Goal: Transaction & Acquisition: Subscribe to service/newsletter

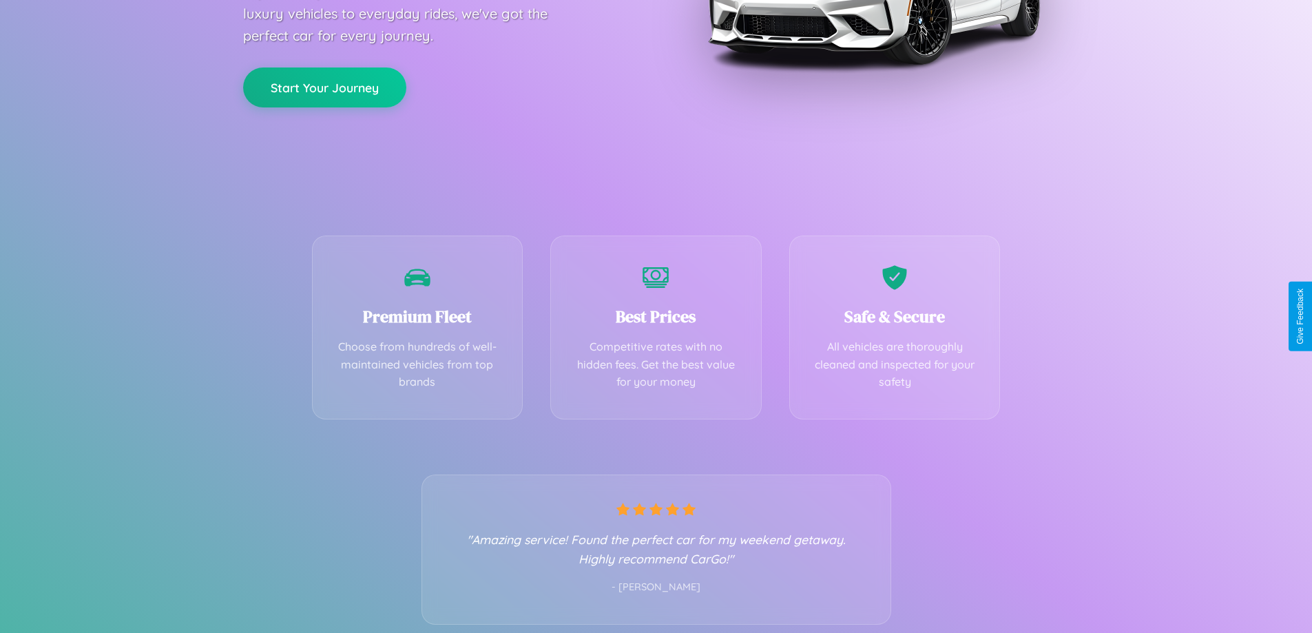
scroll to position [271, 0]
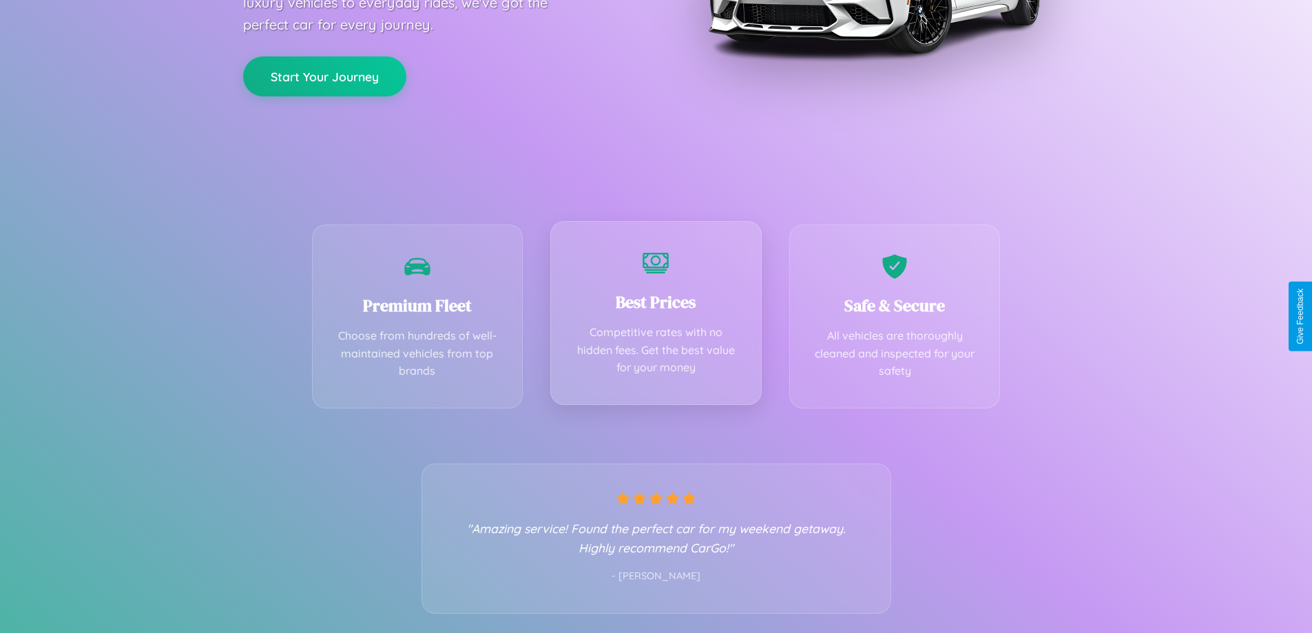
click at [655, 316] on div "Best Prices Competitive rates with no hidden fees. Get the best value for your …" at bounding box center [655, 313] width 211 height 184
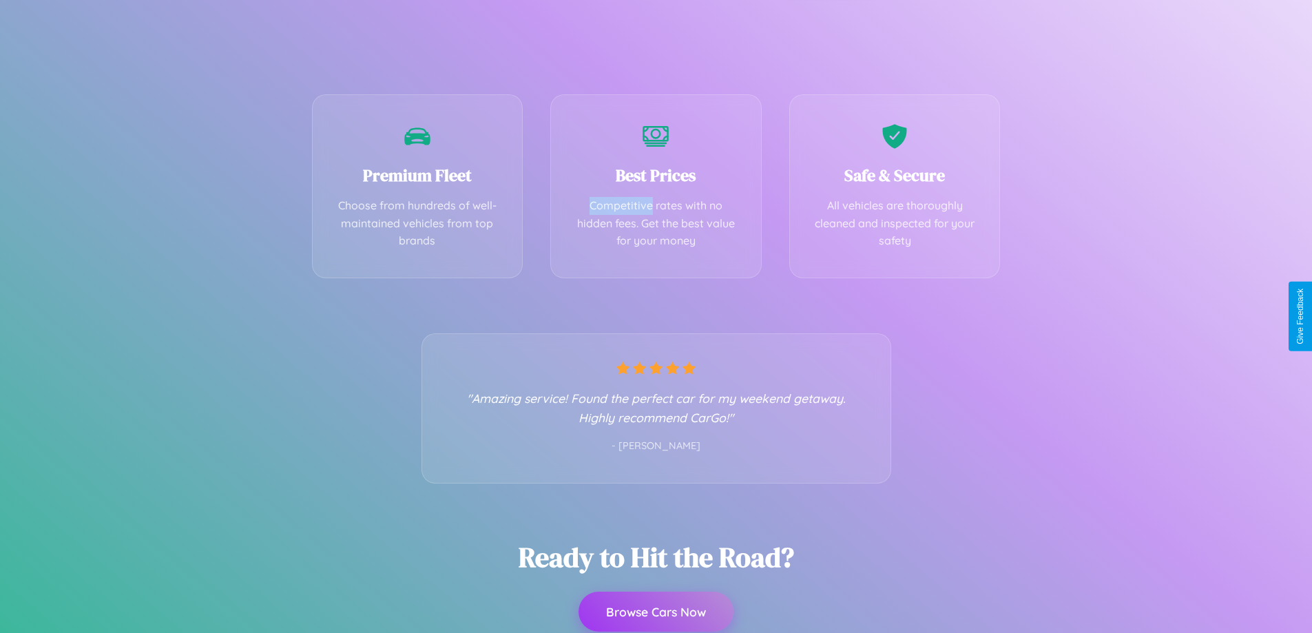
click at [655, 611] on button "Browse Cars Now" at bounding box center [655, 611] width 155 height 40
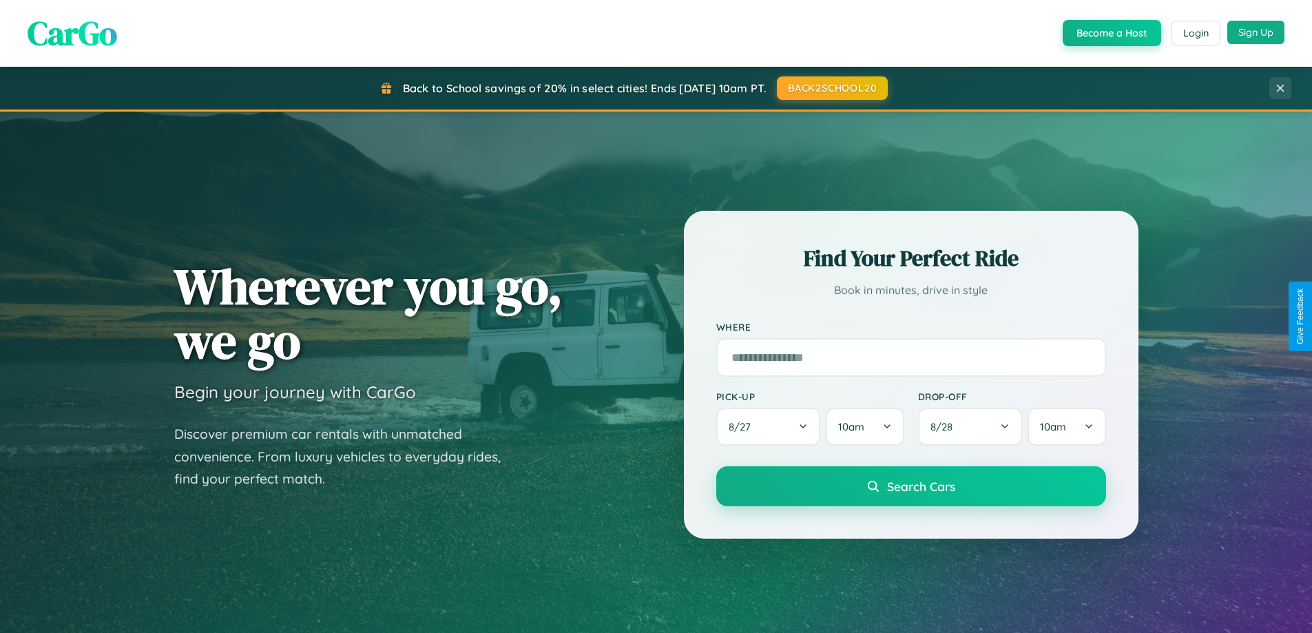
click at [1255, 32] on button "Sign Up" at bounding box center [1255, 32] width 57 height 23
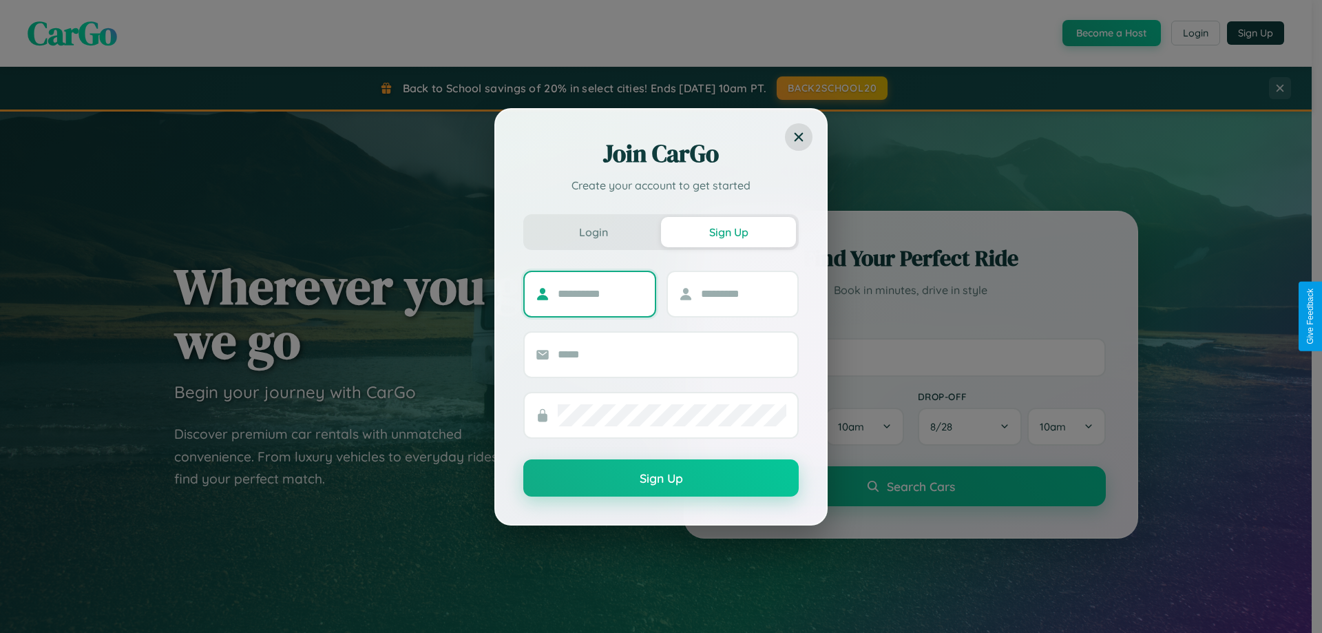
click at [600, 293] on input "text" at bounding box center [601, 294] width 86 height 22
type input "******"
click at [743, 293] on input "text" at bounding box center [744, 294] width 86 height 22
type input "********"
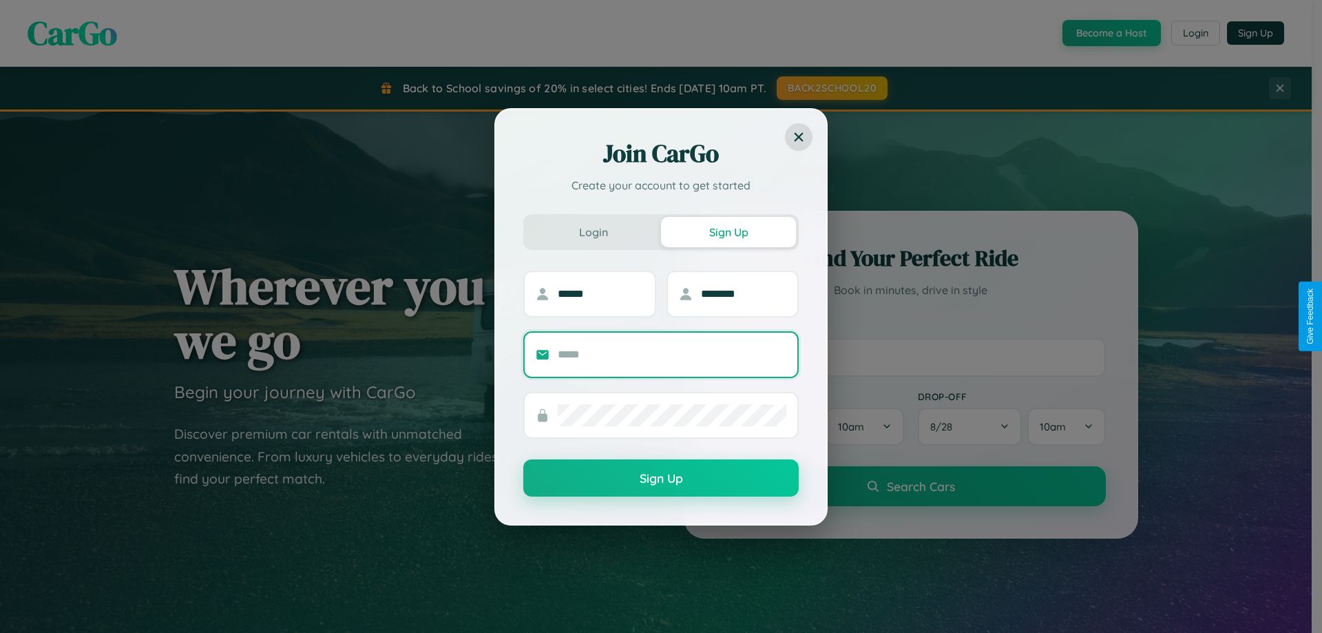
click at [672, 354] on input "text" at bounding box center [672, 355] width 229 height 22
type input "**********"
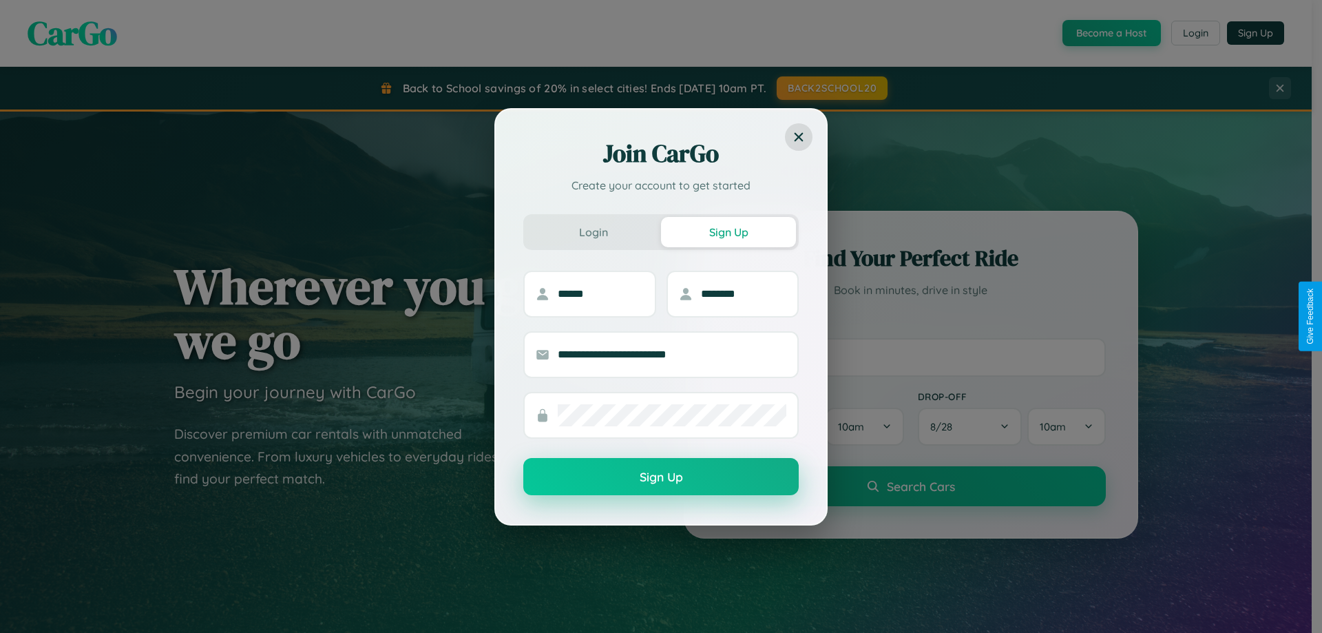
click at [661, 477] on button "Sign Up" at bounding box center [660, 476] width 275 height 37
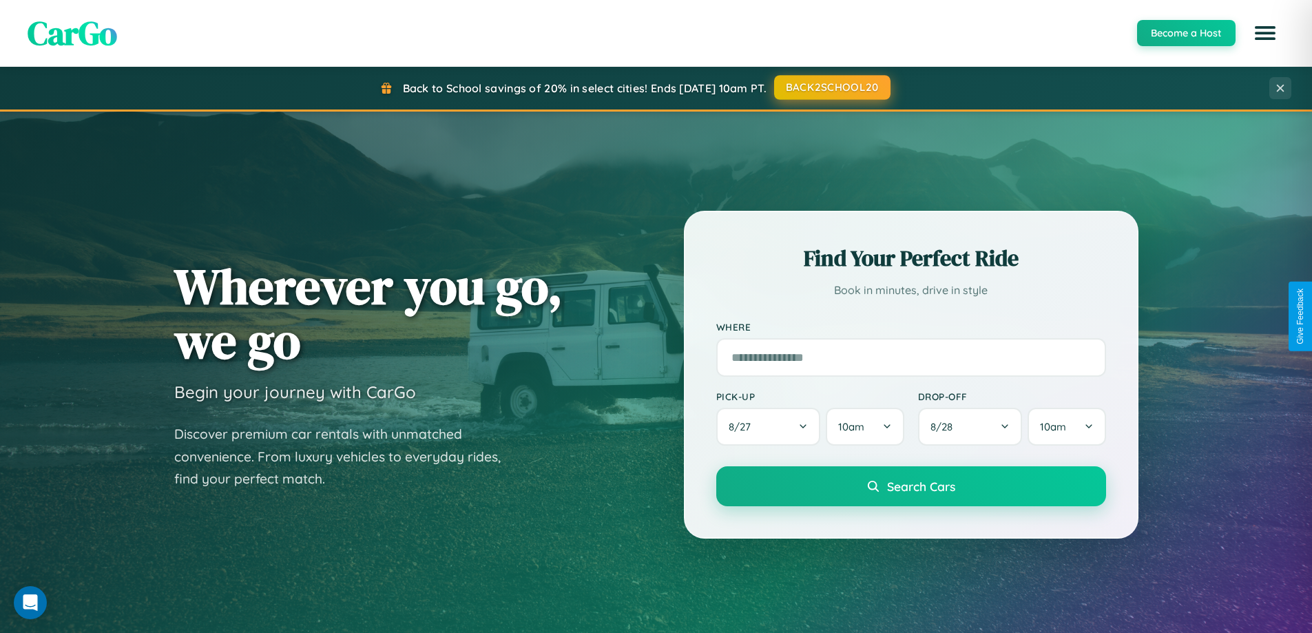
click at [831, 87] on button "BACK2SCHOOL20" at bounding box center [832, 87] width 116 height 25
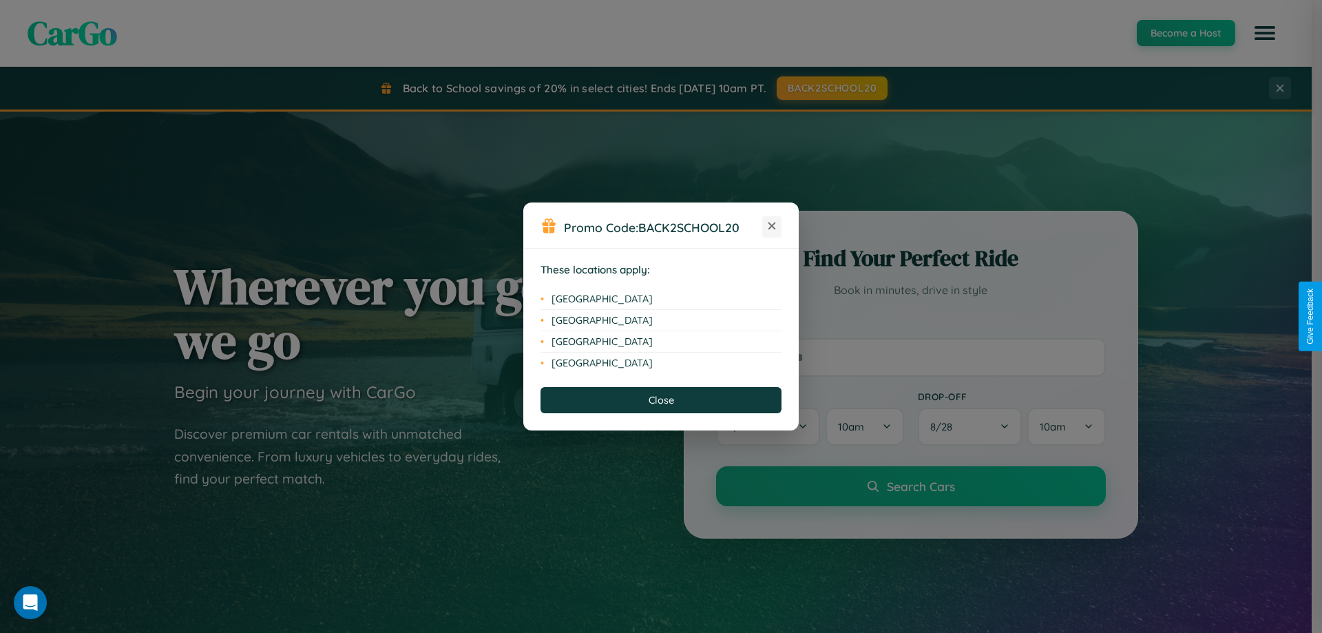
click at [772, 227] on icon at bounding box center [772, 226] width 8 height 8
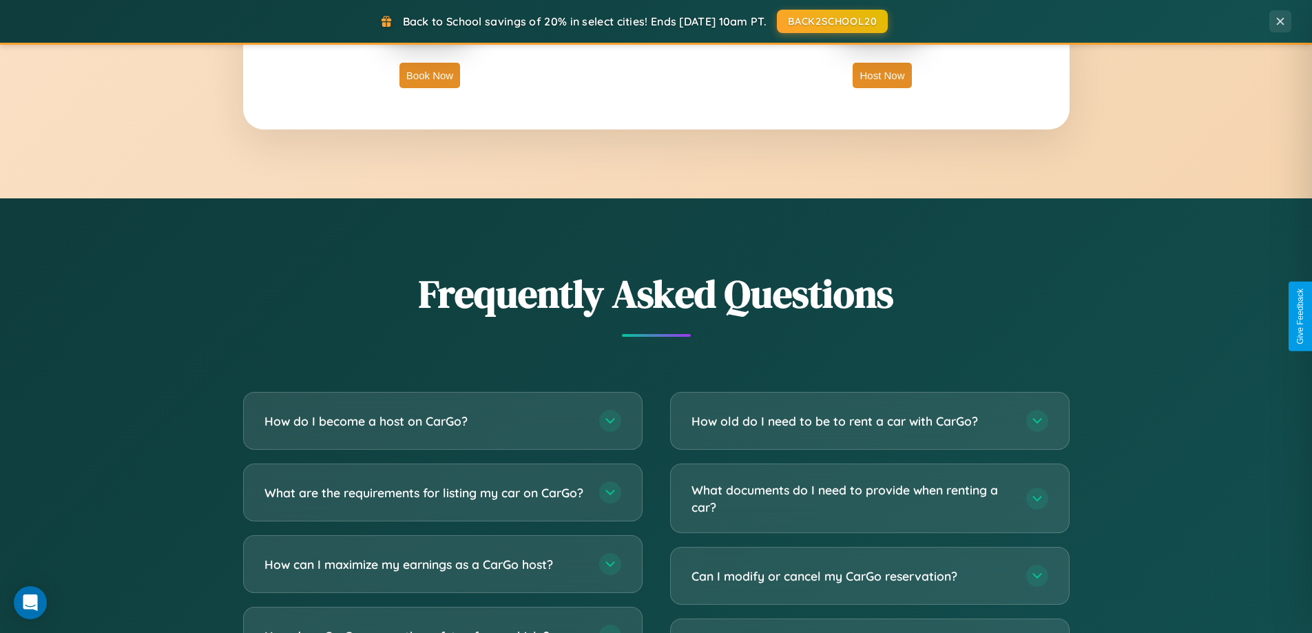
scroll to position [2649, 0]
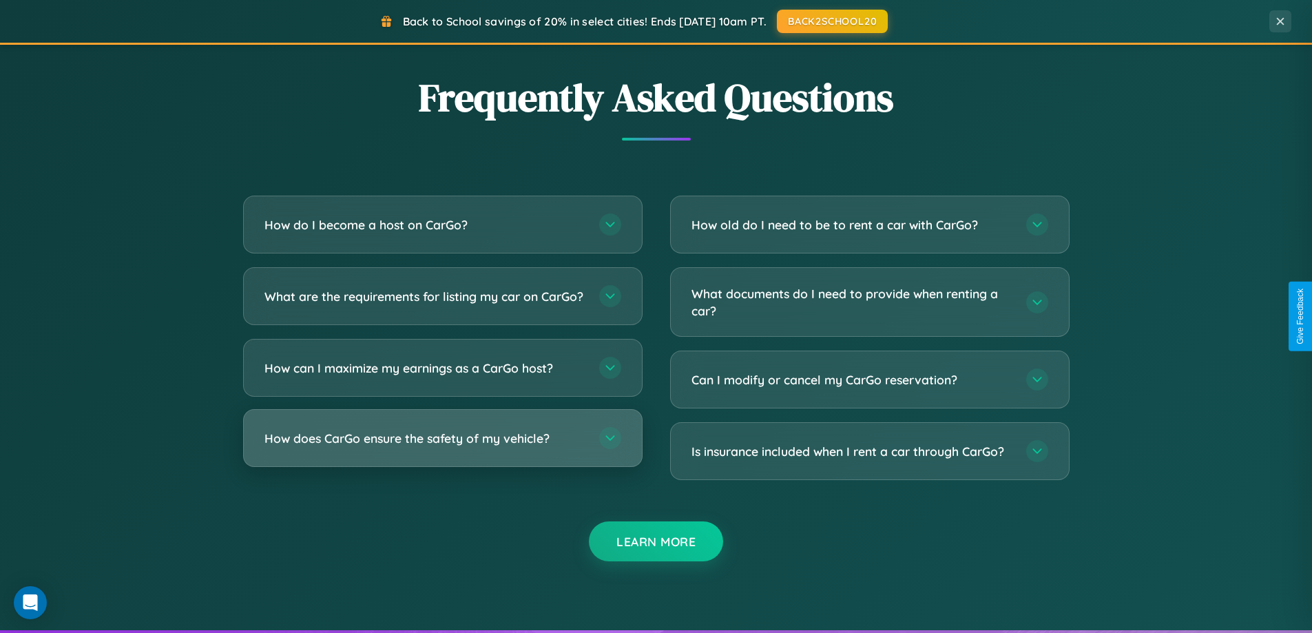
click at [442, 447] on h3 "How does CarGo ensure the safety of my vehicle?" at bounding box center [424, 438] width 321 height 17
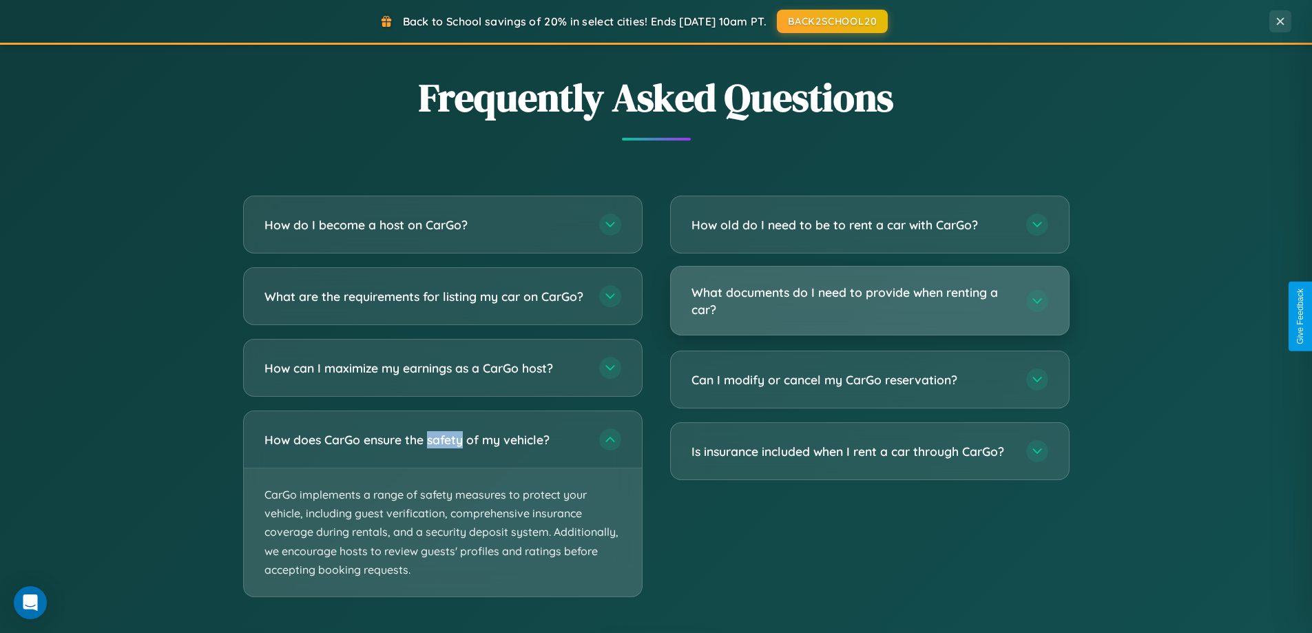
click at [869, 302] on h3 "What documents do I need to provide when renting a car?" at bounding box center [851, 301] width 321 height 34
